Goal: Task Accomplishment & Management: Manage account settings

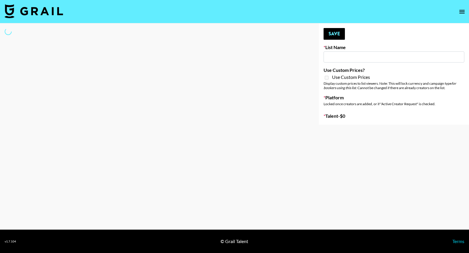
type input "Laundry Day - Supermodel"
select select "Song"
type input "GoVanni Campaign"
select select "Song"
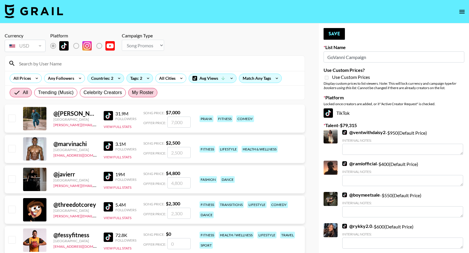
click at [140, 94] on span "My Roster" at bounding box center [143, 92] width 22 height 7
click at [132, 93] on input "My Roster" at bounding box center [132, 93] width 0 height 0
radio input "true"
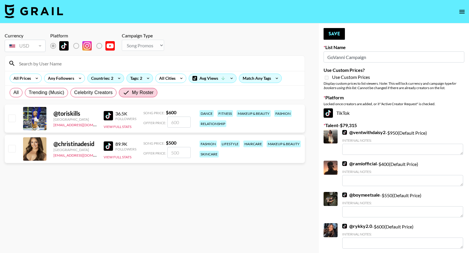
click at [10, 116] on input "checkbox" at bounding box center [11, 118] width 7 height 7
checkbox input "true"
type input "600"
drag, startPoint x: 183, startPoint y: 122, endPoint x: 137, endPoint y: 120, distance: 46.5
click at [137, 120] on div "@ toriskills United States alyssa.bogdan@grail-talent.com 36.5K Followers View …" at bounding box center [155, 119] width 300 height 28
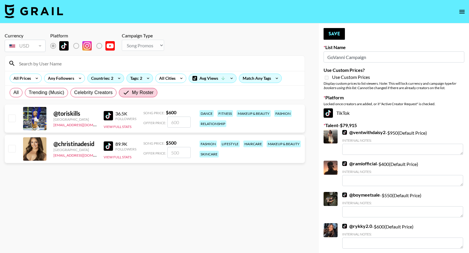
checkbox input "false"
type input "4"
checkbox input "true"
type input "450"
click at [12, 148] on input "checkbox" at bounding box center [11, 148] width 7 height 7
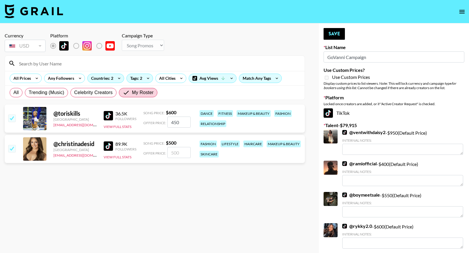
checkbox input "true"
click at [179, 152] on input "500" at bounding box center [178, 152] width 23 height 11
type input "5"
checkbox input "false"
type input "30"
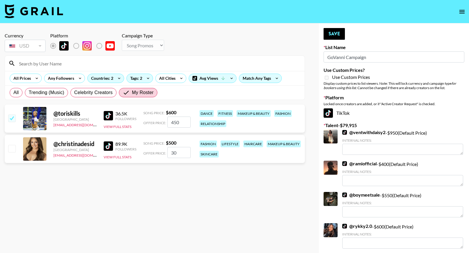
checkbox input "true"
type input "300"
click at [338, 32] on button "Save" at bounding box center [334, 34] width 21 height 12
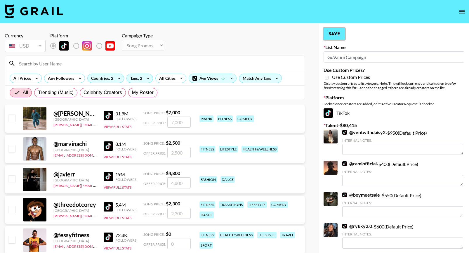
radio input "true"
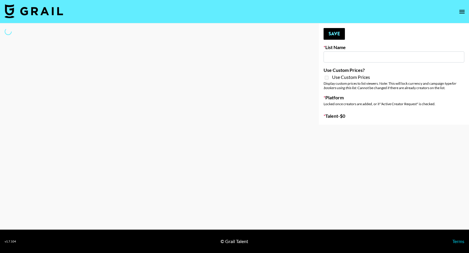
select select "Song"
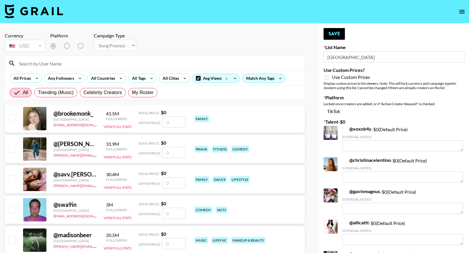
type input "Sydney"
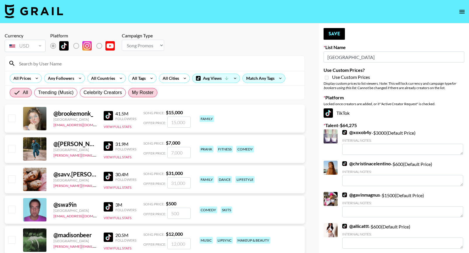
click at [145, 89] on span "My Roster" at bounding box center [143, 92] width 22 height 7
click at [132, 93] on input "My Roster" at bounding box center [132, 93] width 0 height 0
radio input "true"
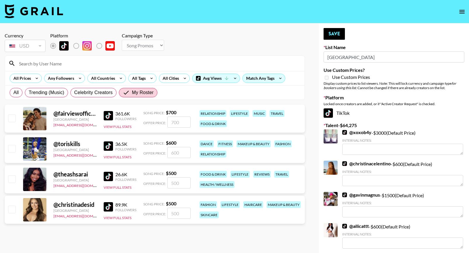
click at [14, 146] on input "checkbox" at bounding box center [11, 148] width 7 height 7
checkbox input "true"
type input "600"
drag, startPoint x: 182, startPoint y: 151, endPoint x: 158, endPoint y: 151, distance: 23.7
click at [161, 151] on div "Offer Price: 600" at bounding box center [167, 152] width 47 height 11
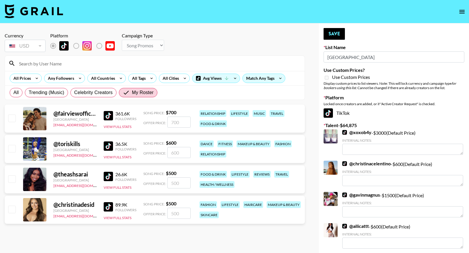
checkbox input "false"
type input "3"
checkbox input "true"
checkbox input "false"
type input "4"
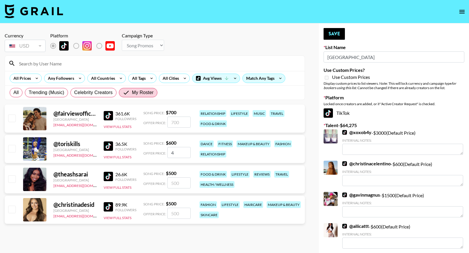
checkbox input "true"
type input "450"
click at [11, 209] on input "checkbox" at bounding box center [11, 209] width 7 height 7
checkbox input "true"
type input "500"
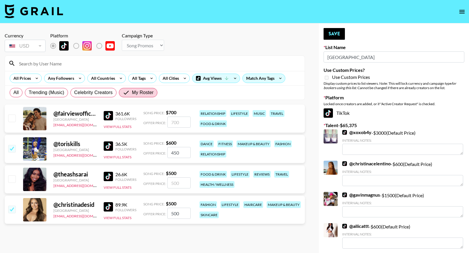
drag, startPoint x: 183, startPoint y: 215, endPoint x: 129, endPoint y: 212, distance: 54.5
click at [131, 213] on div "@ christinadesid United States alyssa.bogdan@grail-talent.com 89.9K Followers V…" at bounding box center [155, 210] width 300 height 28
checkbox input "false"
click at [338, 34] on button "Save" at bounding box center [334, 34] width 21 height 12
radio input "true"
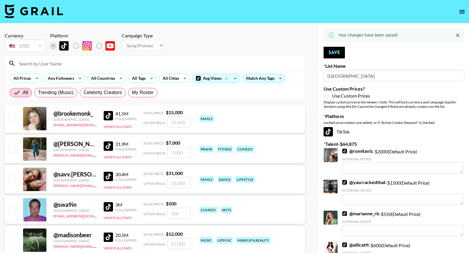
click at [144, 91] on span "My Roster" at bounding box center [143, 92] width 22 height 7
click at [132, 93] on input "My Roster" at bounding box center [132, 93] width 0 height 0
radio input "true"
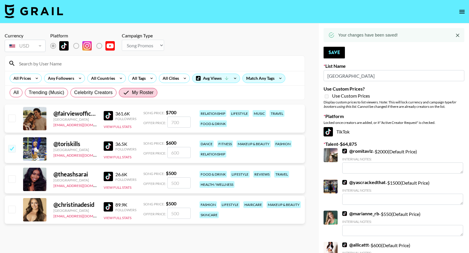
click at [11, 118] on input "checkbox" at bounding box center [11, 118] width 7 height 7
checkbox input "true"
type input "700"
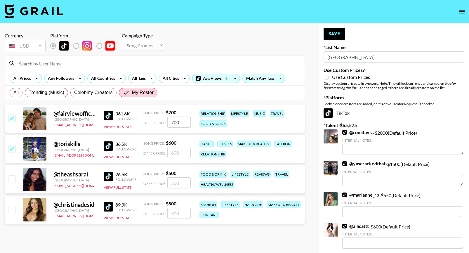
drag, startPoint x: 189, startPoint y: 122, endPoint x: 151, endPoint y: 120, distance: 38.6
click at [151, 120] on div "Offer Price: 700" at bounding box center [167, 122] width 47 height 11
checkbox input "false"
type input "5"
checkbox input "true"
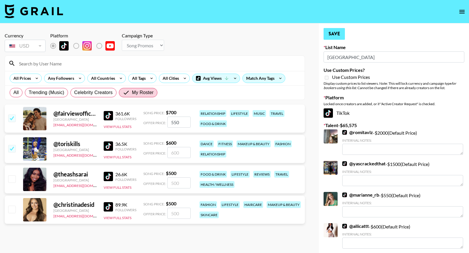
type input "550"
click at [339, 32] on button "Save" at bounding box center [334, 34] width 21 height 12
radio input "true"
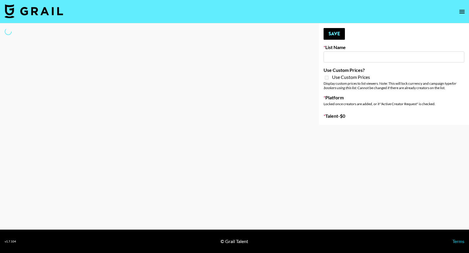
type input "SOS - [PERSON_NAME]"
select select "Song"
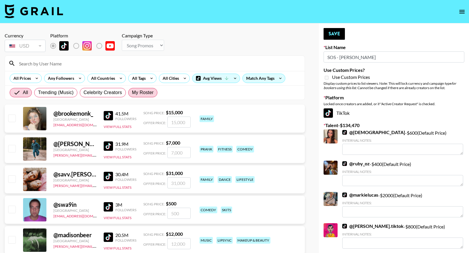
click at [142, 94] on span "My Roster" at bounding box center [143, 92] width 22 height 7
click at [132, 93] on input "My Roster" at bounding box center [132, 93] width 0 height 0
radio input "true"
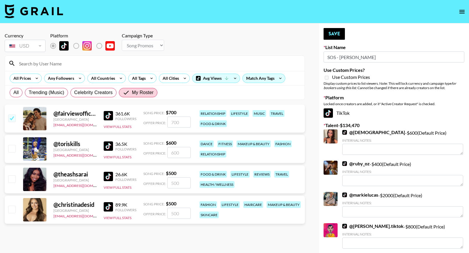
drag, startPoint x: 182, startPoint y: 121, endPoint x: 159, endPoint y: 121, distance: 22.8
click at [159, 121] on div "Offer Price:" at bounding box center [167, 122] width 47 height 11
type input "600"
click at [11, 144] on div at bounding box center [11, 149] width 9 height 10
click at [12, 151] on input "checkbox" at bounding box center [11, 148] width 7 height 7
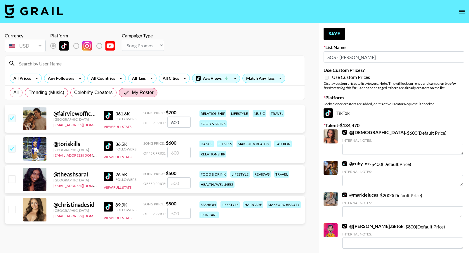
checkbox input "true"
type input "600"
drag, startPoint x: 181, startPoint y: 151, endPoint x: 157, endPoint y: 151, distance: 24.3
click at [158, 151] on div "Offer Price: 600" at bounding box center [167, 152] width 47 height 11
checkbox input "false"
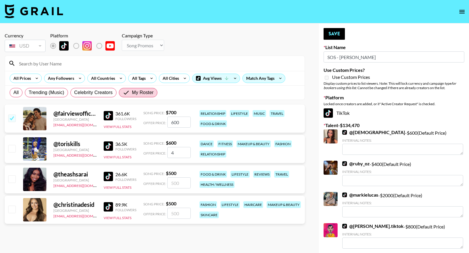
type input "45"
checkbox input "true"
type input "450"
click at [336, 32] on button "Save" at bounding box center [334, 34] width 21 height 12
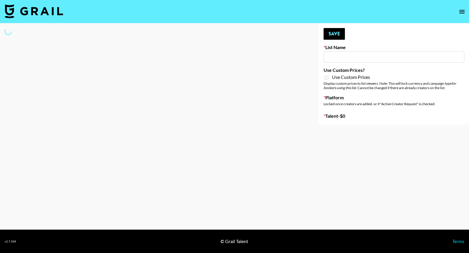
select select "Song"
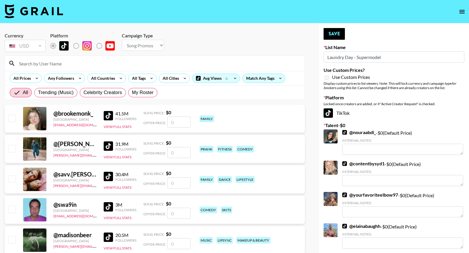
type input "Laundry Day - Supermodel"
click at [137, 93] on span "My Roster" at bounding box center [143, 92] width 22 height 7
click at [132, 93] on input "My Roster" at bounding box center [132, 93] width 0 height 0
radio input "true"
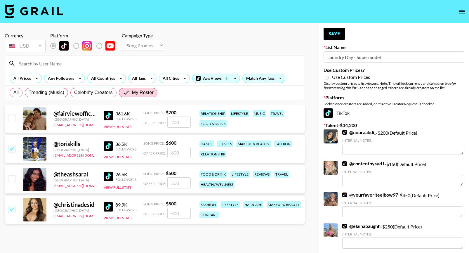
click at [184, 150] on input "number" at bounding box center [178, 152] width 23 height 11
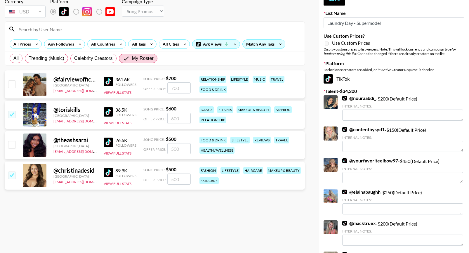
scroll to position [11, 0]
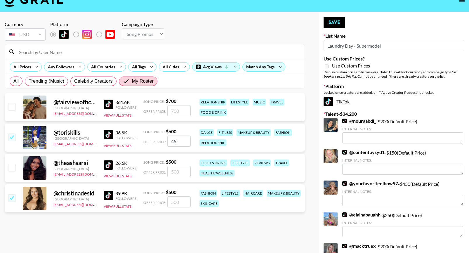
type input "450"
drag, startPoint x: 185, startPoint y: 139, endPoint x: 141, endPoint y: 137, distance: 43.9
click at [143, 138] on div "@ toriskills [GEOGRAPHIC_DATA] [EMAIL_ADDRESS][DOMAIN_NAME] 36.5K Followers Vie…" at bounding box center [155, 138] width 300 height 28
checkbox input "false"
type input "3"
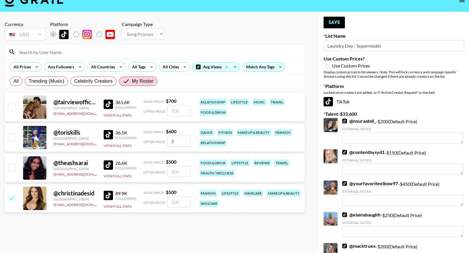
checkbox input "true"
type input "300"
click at [180, 203] on input "number" at bounding box center [178, 201] width 23 height 11
type input "3"
checkbox input "false"
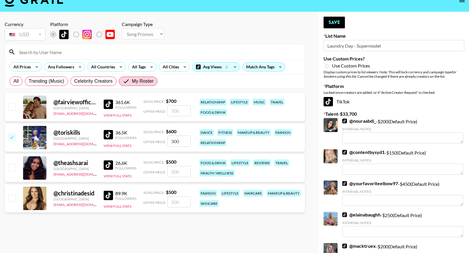
type input "2"
checkbox input "true"
type input "250"
click at [326, 23] on button "Save" at bounding box center [334, 23] width 21 height 12
